Goal: Transaction & Acquisition: Purchase product/service

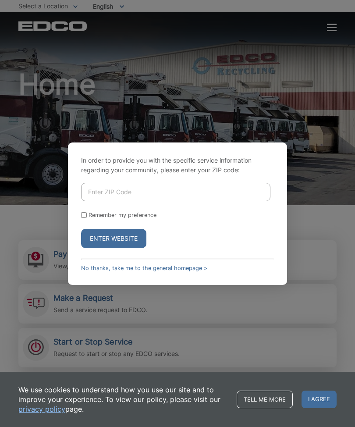
click at [148, 201] on input "Enter ZIP Code" at bounding box center [176, 192] width 190 height 18
type input "92075"
click at [122, 248] on button "Enter Website" at bounding box center [113, 238] width 65 height 19
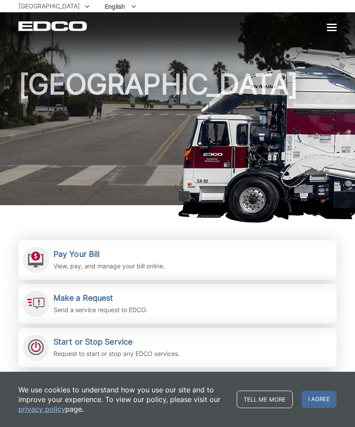
click at [102, 257] on h2 "Pay Your Bill" at bounding box center [109, 255] width 111 height 10
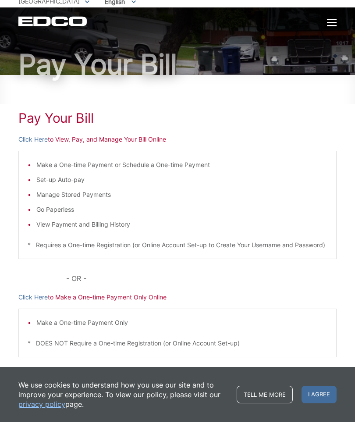
scroll to position [30, 0]
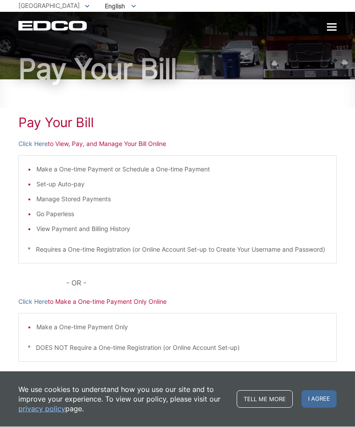
click at [307, 160] on div "Make a One-time Payment or Schedule a One-time Payment Set-up Auto-pay Manage S…" at bounding box center [177, 210] width 319 height 108
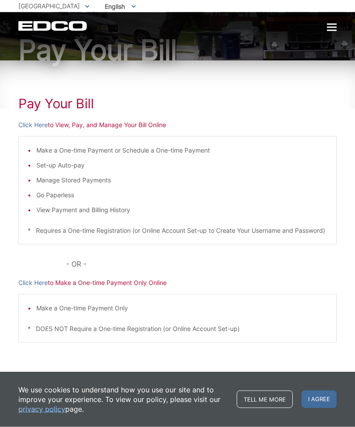
scroll to position [59, 0]
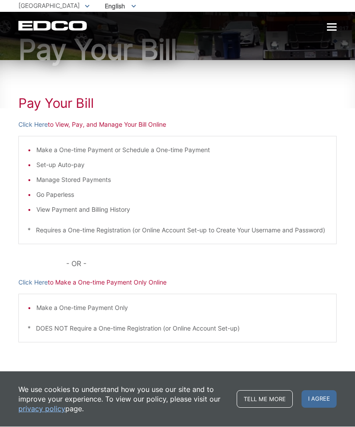
click at [98, 284] on p "Click Here to Make a One-time Payment Only Online" at bounding box center [177, 283] width 319 height 10
click at [99, 284] on p "Click Here to Make a One-time Payment Only Online" at bounding box center [177, 283] width 319 height 10
click at [98, 283] on p "Click Here to Make a One-time Payment Only Online" at bounding box center [177, 283] width 319 height 10
click at [106, 286] on p "Click Here to Make a One-time Payment Only Online" at bounding box center [177, 283] width 319 height 10
click at [82, 289] on div "Pay Your Bill Click Here to View, Pay, and Manage Your Bill Online Make a One-t…" at bounding box center [177, 226] width 319 height 331
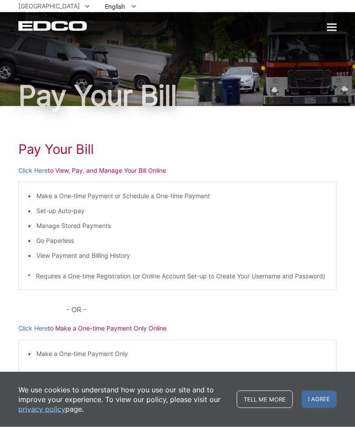
scroll to position [0, 0]
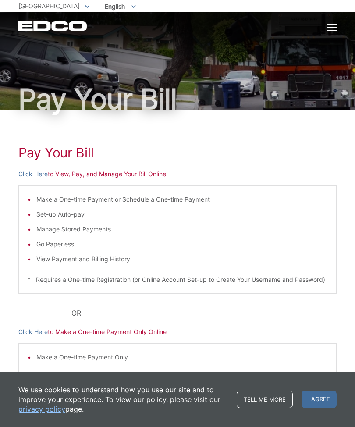
click at [91, 179] on div "Pay Your Bill Click Here to View, Pay, and Manage Your Bill Online Make a One-t…" at bounding box center [177, 275] width 319 height 331
click at [82, 174] on p "Click Here to View, Pay, and Manage Your Bill Online" at bounding box center [177, 174] width 319 height 10
click at [61, 179] on div "Pay Your Bill Click Here to View, Pay, and Manage Your Bill Online Make a One-t…" at bounding box center [177, 275] width 319 height 331
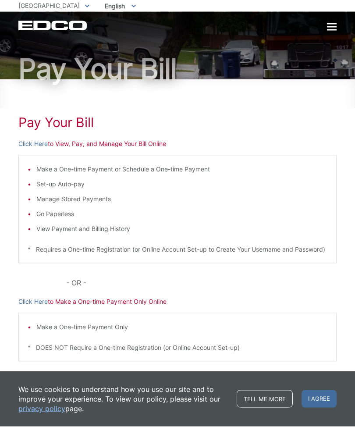
scroll to position [30, 0]
click at [100, 307] on p "Click Here to Make a One-time Payment Only Online" at bounding box center [177, 303] width 319 height 10
click at [87, 319] on div "Pay Your Bill Click Here to View, Pay, and Manage Your Bill Online Make a One-t…" at bounding box center [177, 245] width 319 height 331
click at [89, 317] on div "Pay Your Bill Click Here to View, Pay, and Manage Your Bill Online Make a One-t…" at bounding box center [177, 245] width 319 height 331
click at [99, 319] on div "Pay Your Bill Click Here to View, Pay, and Manage Your Bill Online Make a One-t…" at bounding box center [177, 245] width 319 height 331
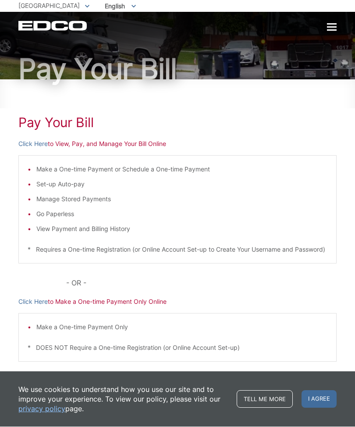
click at [103, 306] on div "Pay Your Bill Click Here to View, Pay, and Manage Your Bill Online Make a One-t…" at bounding box center [177, 245] width 319 height 331
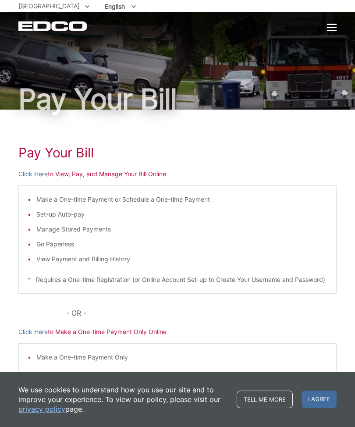
click at [341, 26] on div "EDCO Logo Home Residential Services Curbside Pickup Recycling Organic Recycling…" at bounding box center [177, 21] width 355 height 19
click at [329, 29] on div at bounding box center [332, 27] width 10 height 7
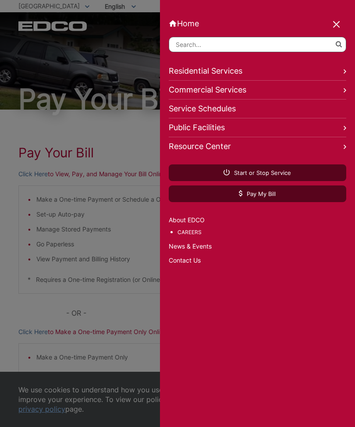
click at [331, 26] on link "Home" at bounding box center [258, 23] width 178 height 9
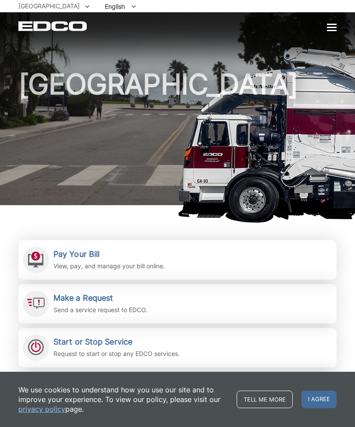
click at [78, 258] on h2 "Pay Your Bill" at bounding box center [109, 255] width 111 height 10
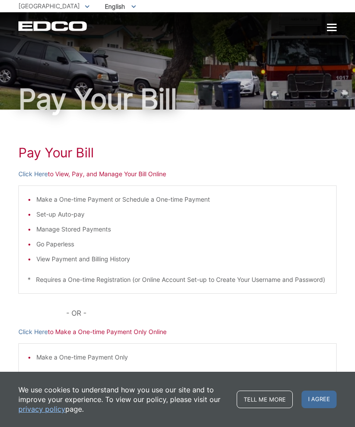
click at [130, 178] on p "Click Here to View, Pay, and Manage Your Bill Online" at bounding box center [177, 174] width 319 height 10
click at [133, 180] on div "Pay Your Bill Click Here to View, Pay, and Manage Your Bill Online Make a One-t…" at bounding box center [177, 275] width 319 height 331
click at [145, 169] on p "Click Here to View, Pay, and Manage Your Bill Online" at bounding box center [177, 174] width 319 height 10
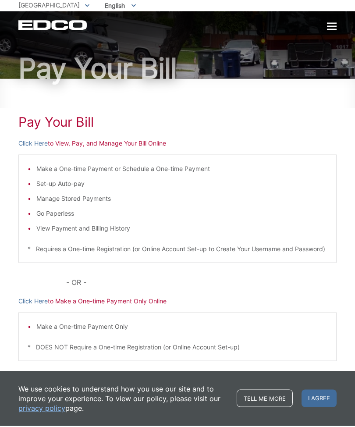
scroll to position [30, 0]
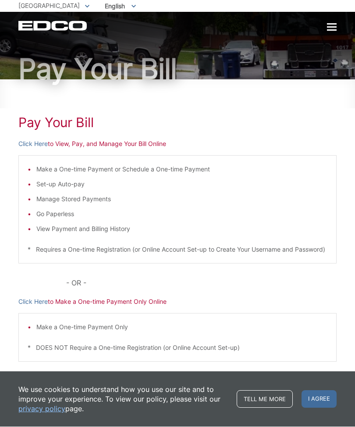
click at [104, 307] on p "Click Here to Make a One-time Payment Only Online" at bounding box center [177, 303] width 319 height 10
click at [216, 322] on div "Pay Your Bill Click Here to View, Pay, and Manage Your Bill Online Make a One-t…" at bounding box center [177, 245] width 319 height 331
click at [151, 307] on p "Click Here to Make a One-time Payment Only Online" at bounding box center [177, 303] width 319 height 10
click at [147, 307] on p "Click Here to Make a One-time Payment Only Online" at bounding box center [177, 303] width 319 height 10
click at [109, 307] on p "Click Here to Make a One-time Payment Only Online" at bounding box center [177, 303] width 319 height 10
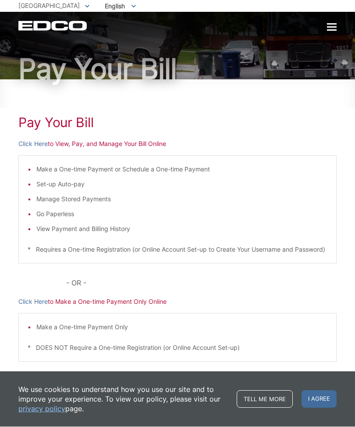
click at [66, 307] on p "Click Here to Make a One-time Payment Only Online" at bounding box center [177, 303] width 319 height 10
click at [128, 144] on p "Click Here to View, Pay, and Manage Your Bill Online" at bounding box center [177, 145] width 319 height 10
click at [109, 143] on p "Click Here to View, Pay, and Manage Your Bill Online" at bounding box center [177, 145] width 319 height 10
click at [102, 146] on p "Click Here to View, Pay, and Manage Your Bill Online" at bounding box center [177, 145] width 319 height 10
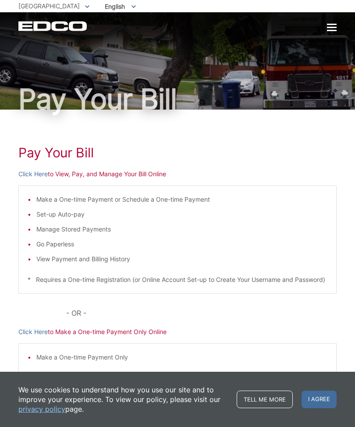
click at [339, 21] on div "EDCO Logo Home Residential Services Curbside Pickup Recycling Organic Recycling…" at bounding box center [177, 21] width 355 height 19
click at [331, 28] on div at bounding box center [332, 27] width 10 height 1
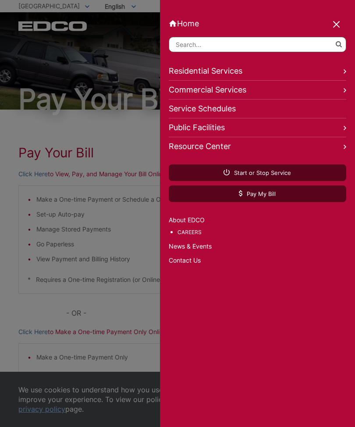
click at [346, 72] on icon at bounding box center [345, 71] width 3 height 4
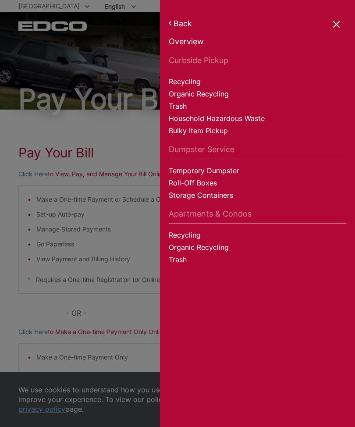
click at [334, 26] on div at bounding box center [337, 25] width 12 height 12
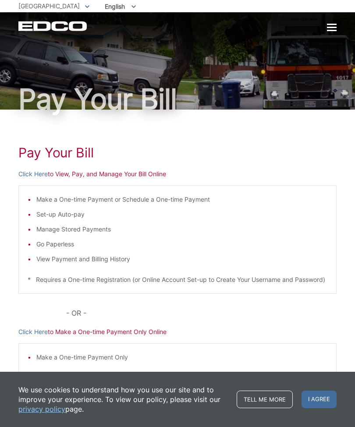
click at [44, 171] on link "Click Here" at bounding box center [32, 174] width 29 height 10
click at [34, 337] on link "Click Here" at bounding box center [32, 332] width 29 height 10
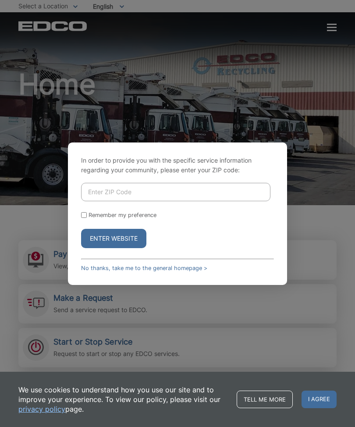
click at [172, 200] on input "Enter ZIP Code" at bounding box center [176, 192] width 190 height 18
type input "92075"
click at [123, 248] on button "Enter Website" at bounding box center [113, 238] width 65 height 19
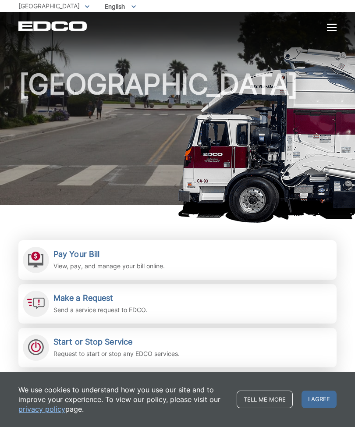
click at [110, 262] on p "View, pay, and manage your bill online." at bounding box center [109, 267] width 111 height 10
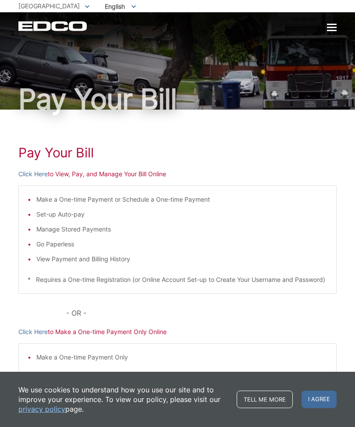
click at [39, 337] on link "Click Here" at bounding box center [32, 332] width 29 height 10
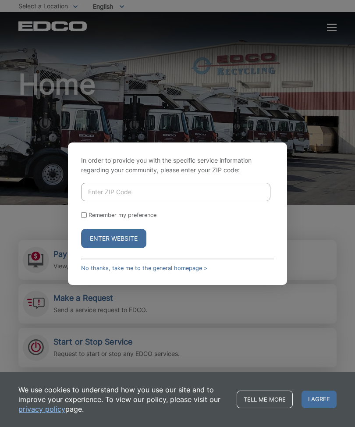
click at [169, 189] on div "In order to provide you with the specific service information regarding your co…" at bounding box center [177, 214] width 219 height 143
click at [183, 201] on input "Enter ZIP Code" at bounding box center [176, 192] width 190 height 18
type input "92075"
click at [119, 248] on button "Enter Website" at bounding box center [113, 238] width 65 height 19
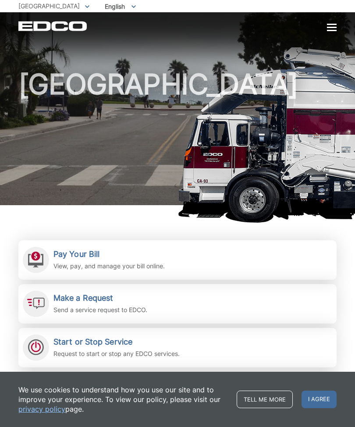
click at [53, 254] on link "Pay Your Bill View, pay, and manage your bill online." at bounding box center [177, 259] width 319 height 39
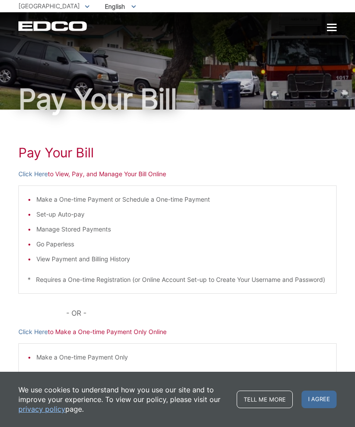
click at [38, 170] on link "Click Here" at bounding box center [32, 174] width 29 height 10
